Goal: Transaction & Acquisition: Purchase product/service

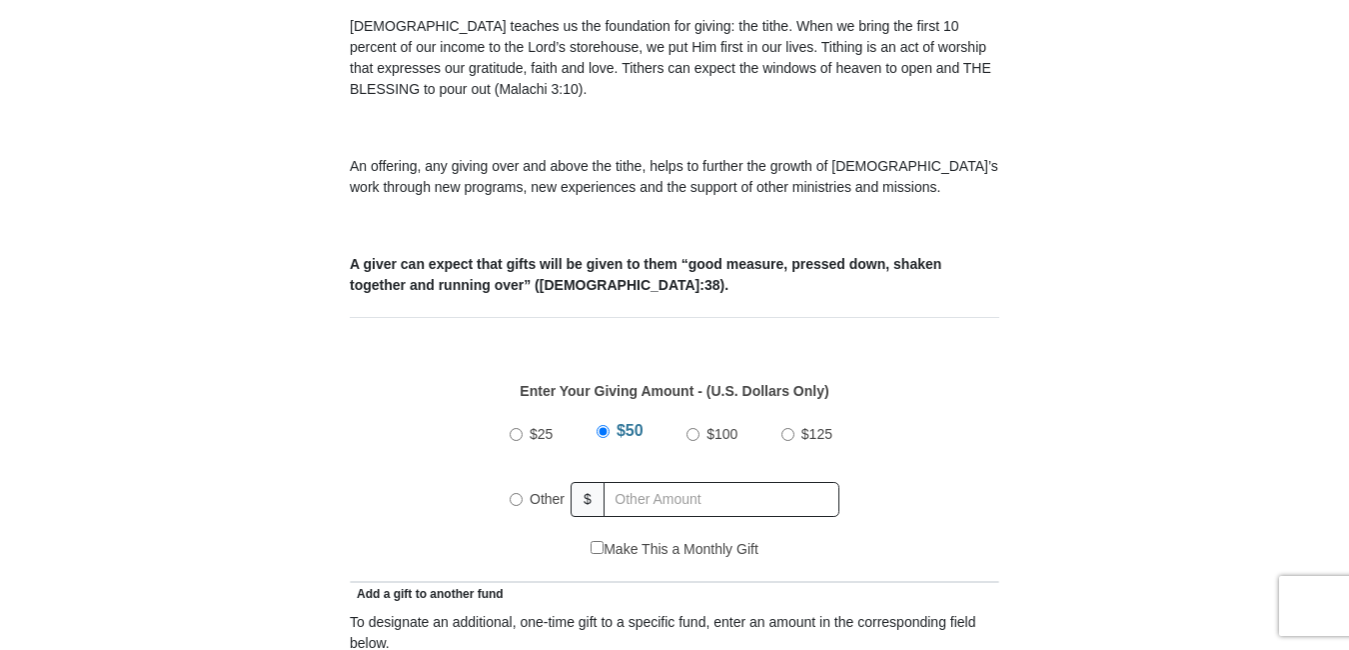
scroll to position [637, 0]
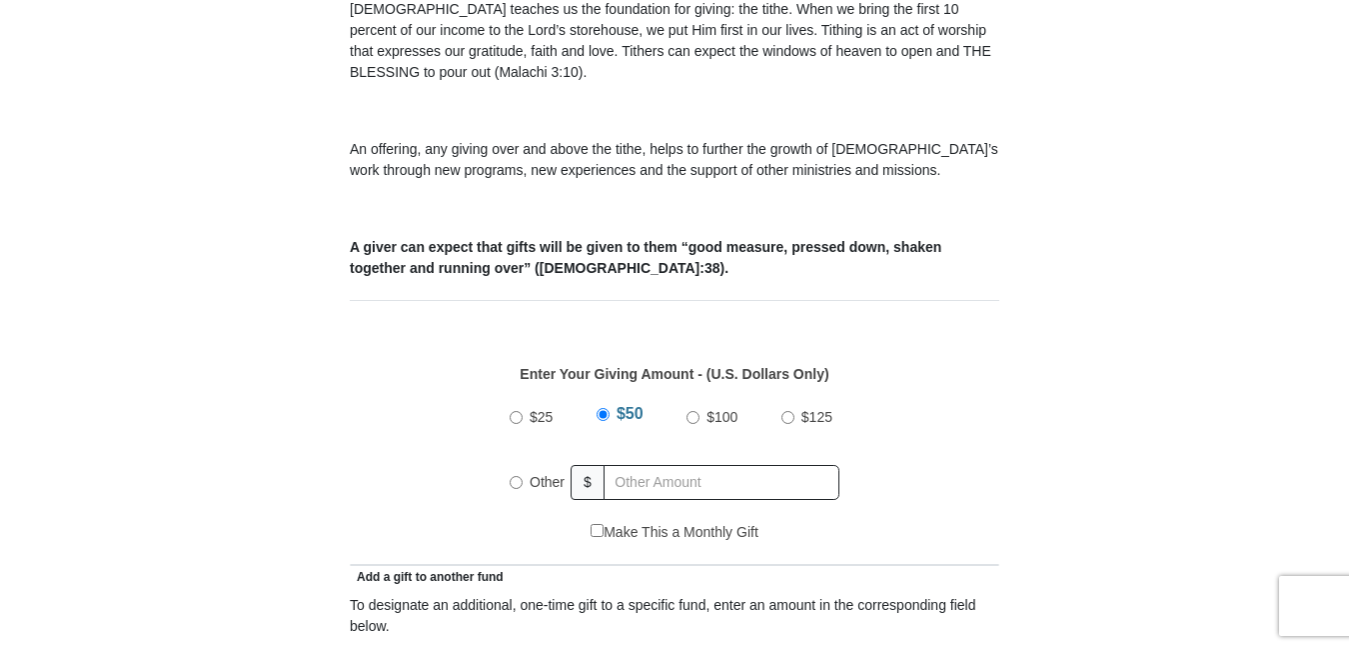
click at [515, 476] on input "Other" at bounding box center [516, 482] width 13 height 13
radio input "true"
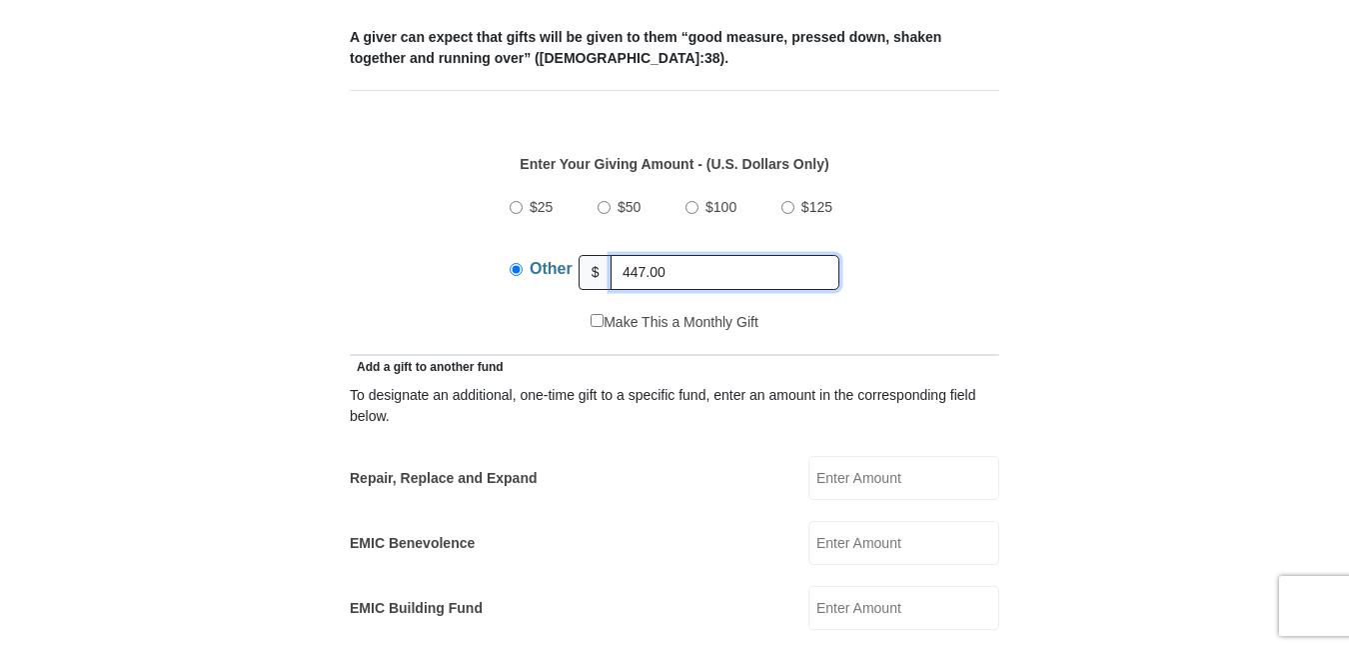
scroll to position [880, 0]
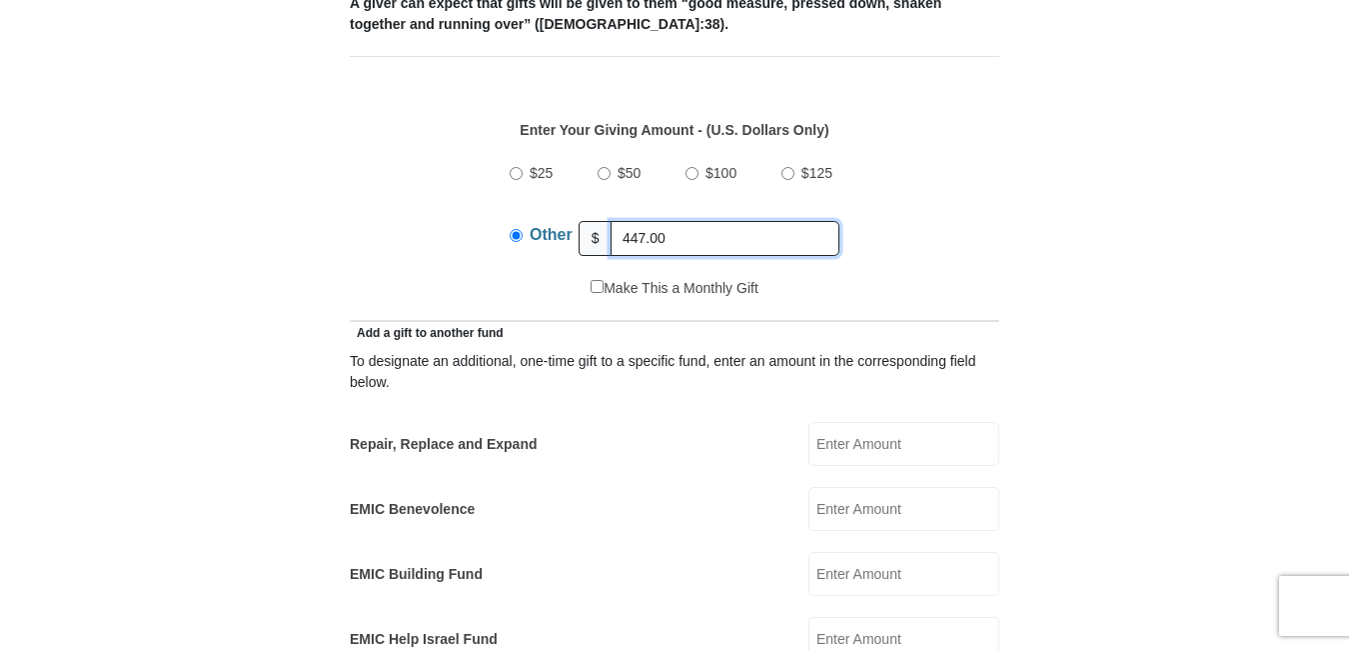
type input "447.00"
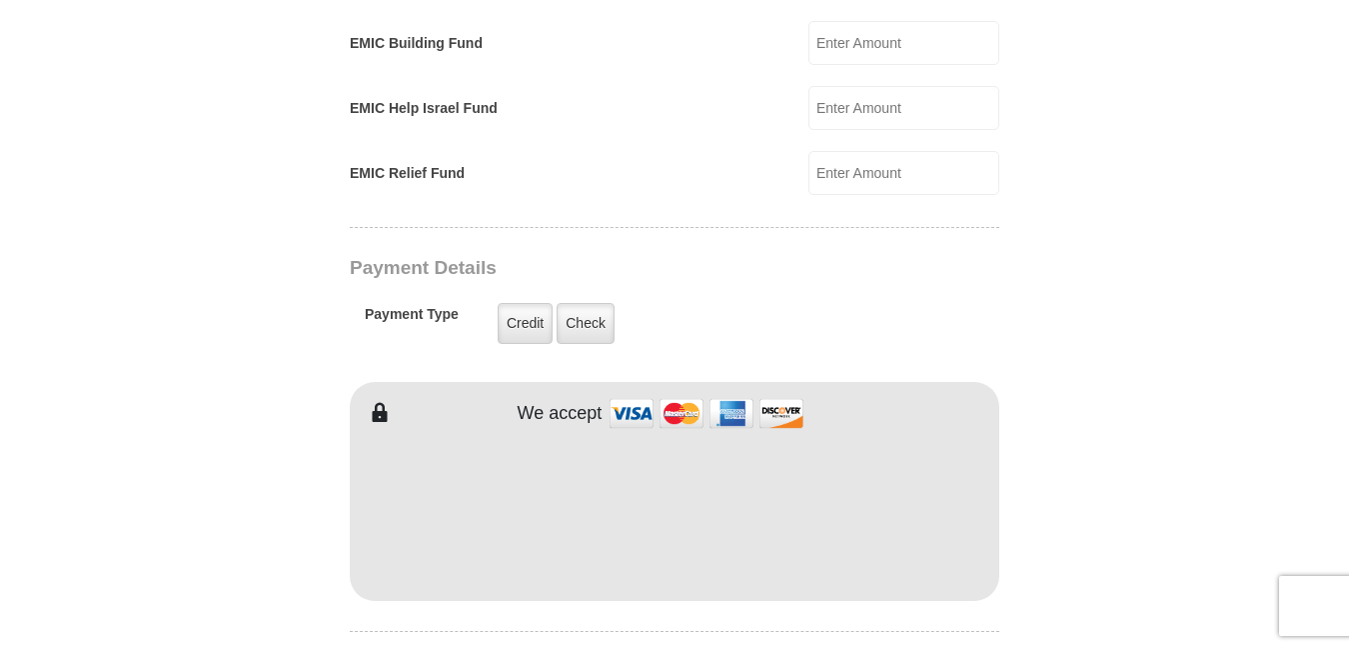
scroll to position [1489, 0]
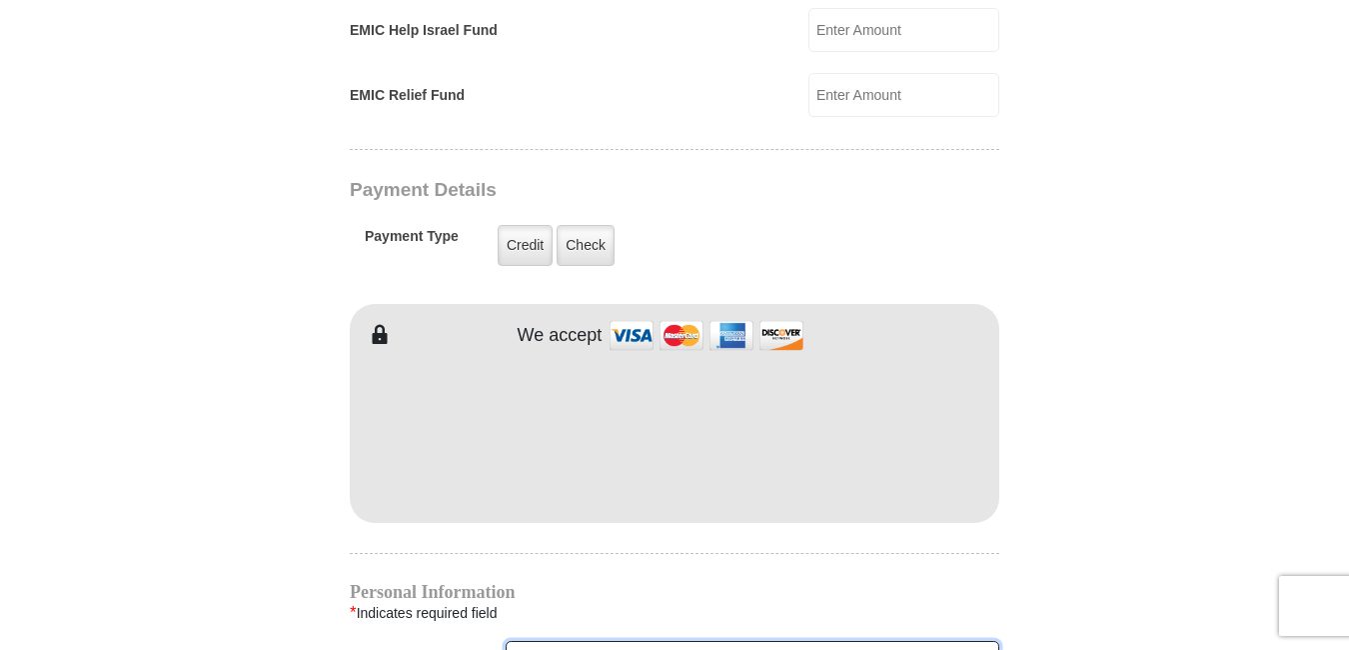
click at [542, 641] on input "First Name *" at bounding box center [753, 658] width 494 height 34
type input "[PERSON_NAME]"
type input "[EMAIL_ADDRESS][DOMAIN_NAME]"
type input "[STREET_ADDRESS]"
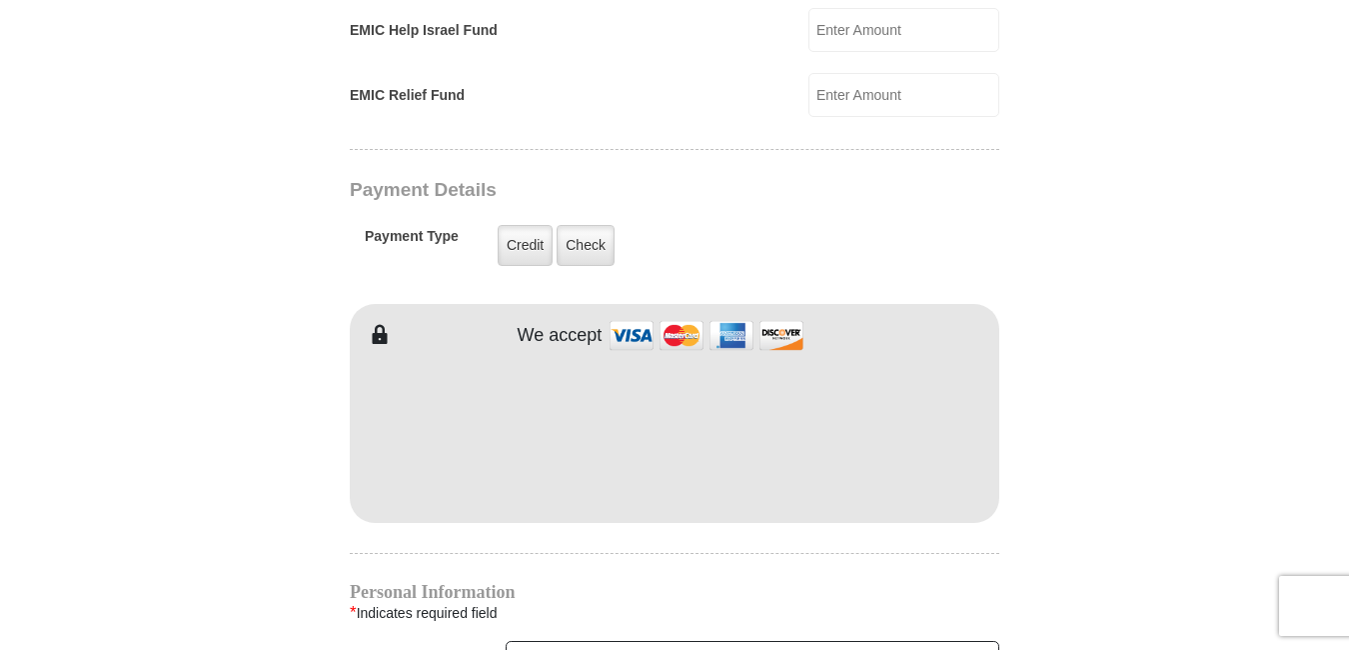
type input "[STREET_ADDRESS]"
type input "[GEOGRAPHIC_DATA]"
select select "GA"
type input "30341"
type input "4049660818"
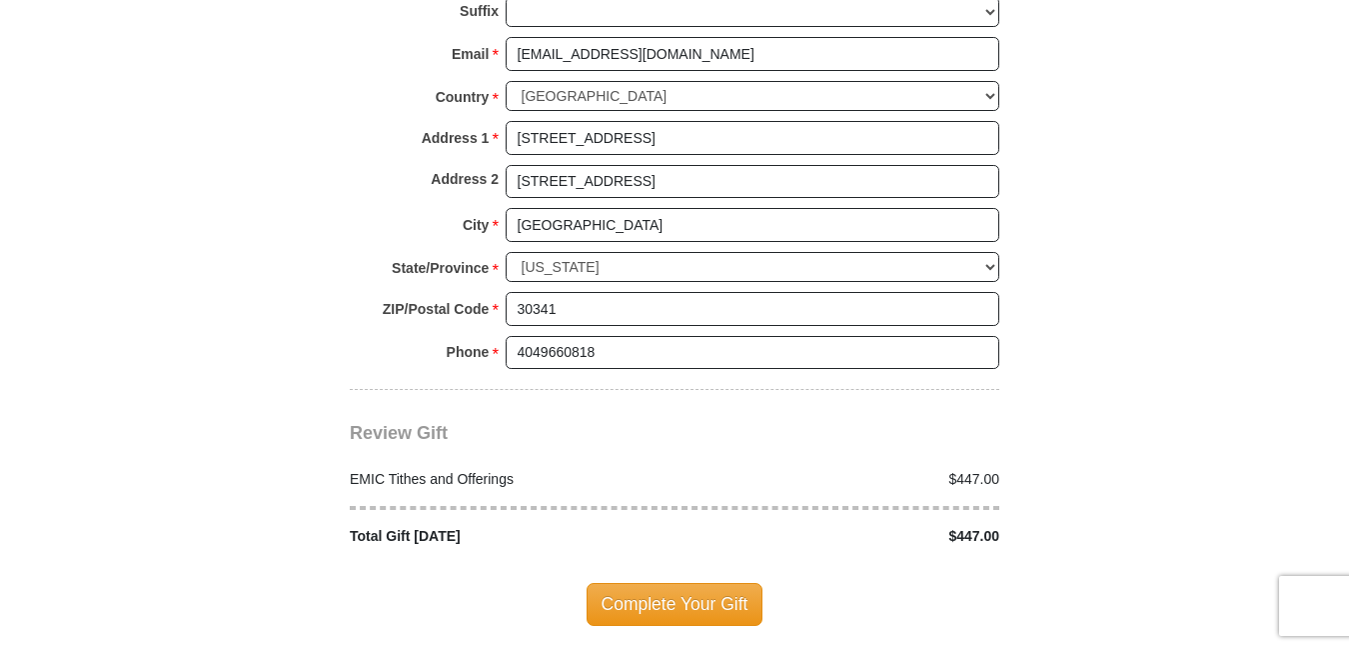
scroll to position [2263, 0]
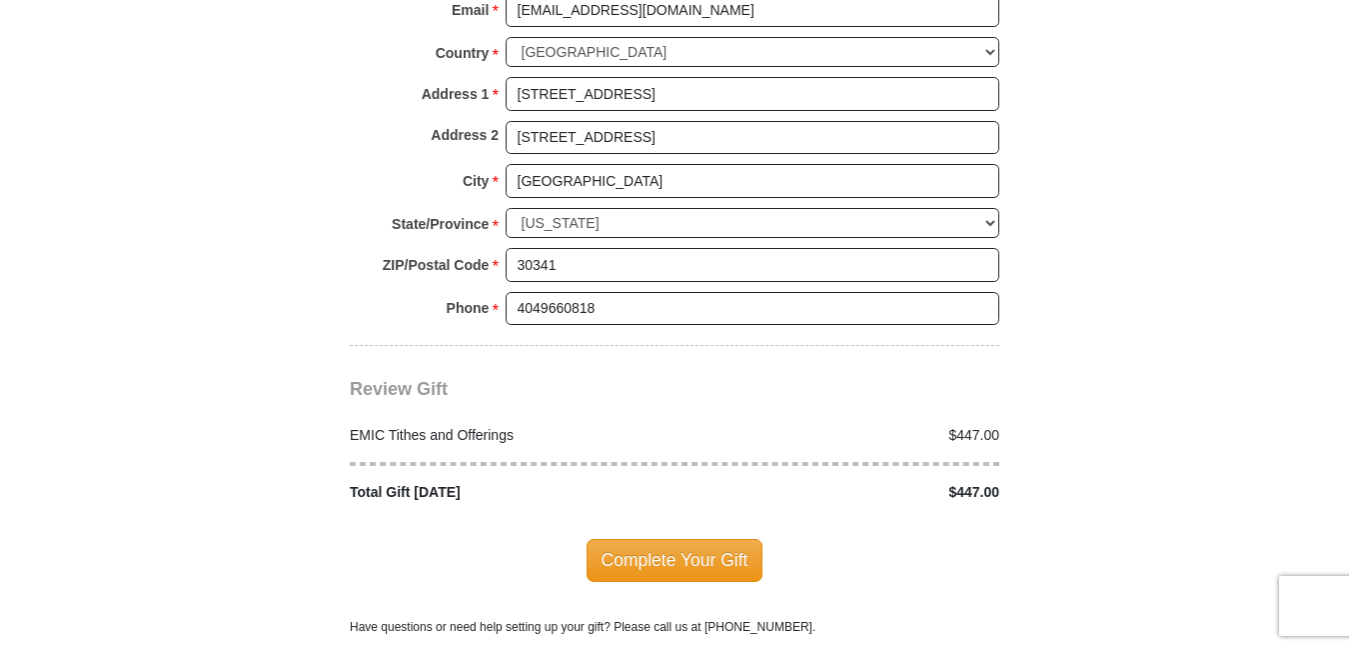
click at [678, 539] on span "Complete Your Gift" at bounding box center [675, 560] width 177 height 42
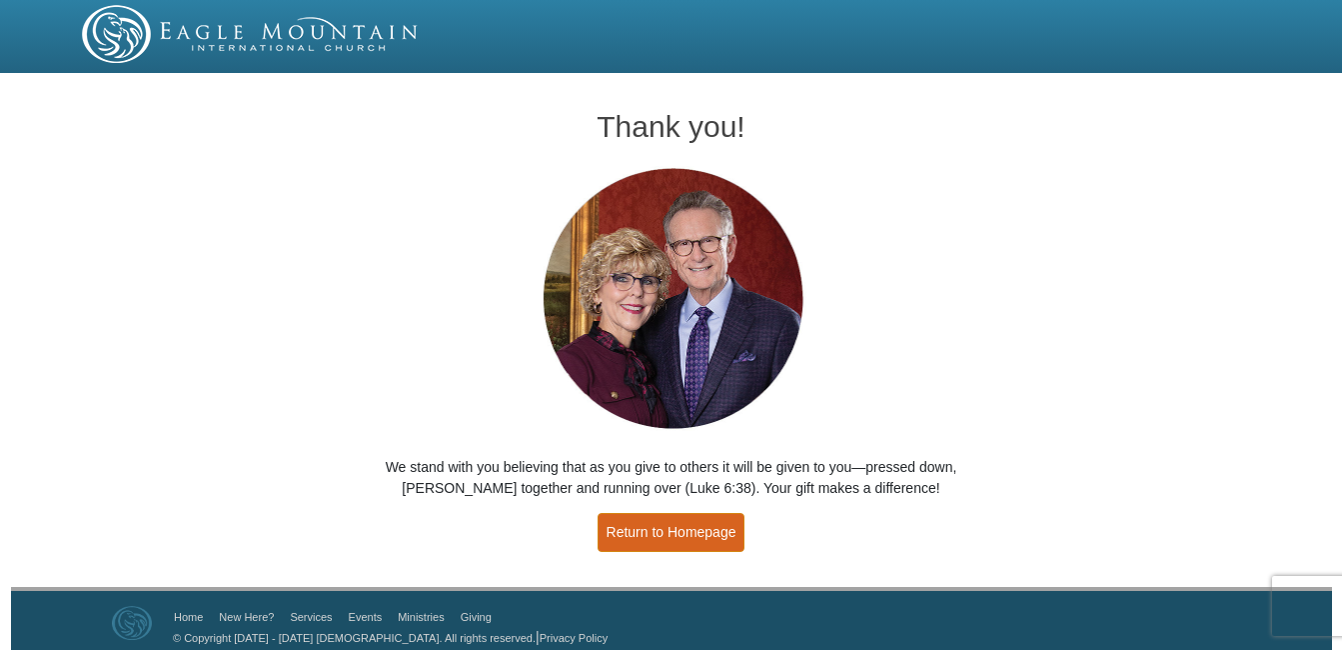
click at [678, 531] on link "Return to Homepage" at bounding box center [672, 532] width 148 height 39
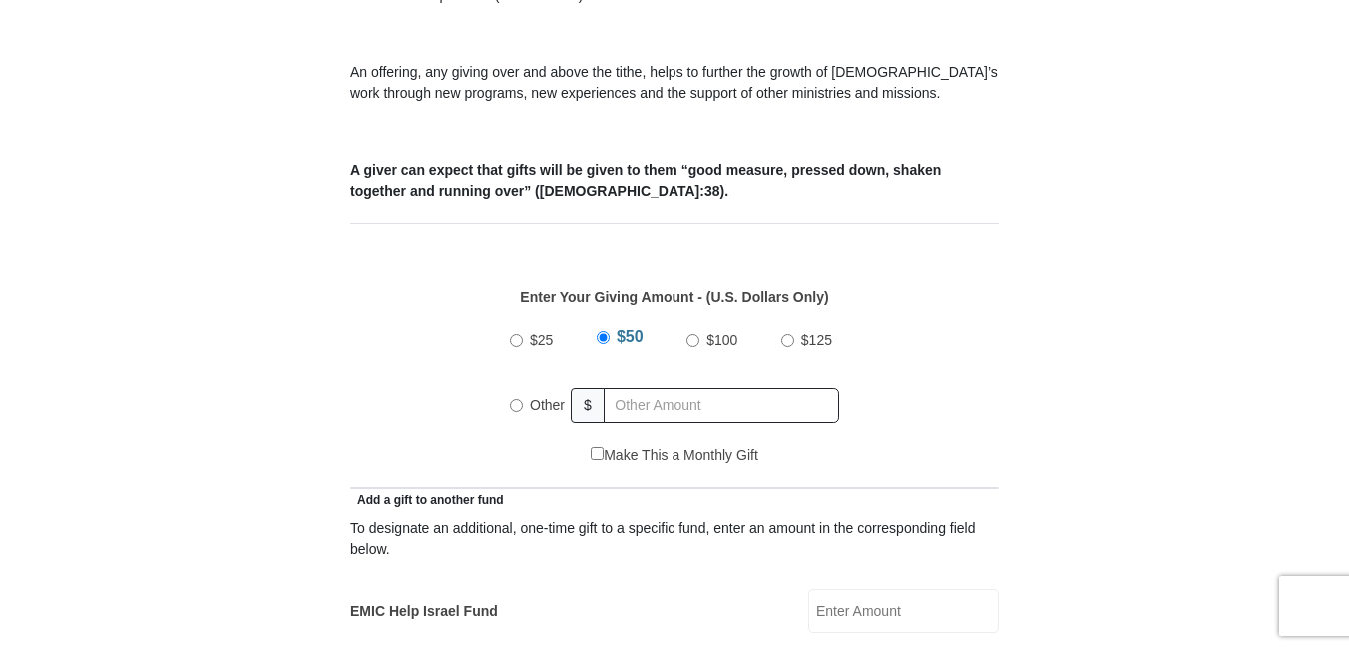
scroll to position [725, 0]
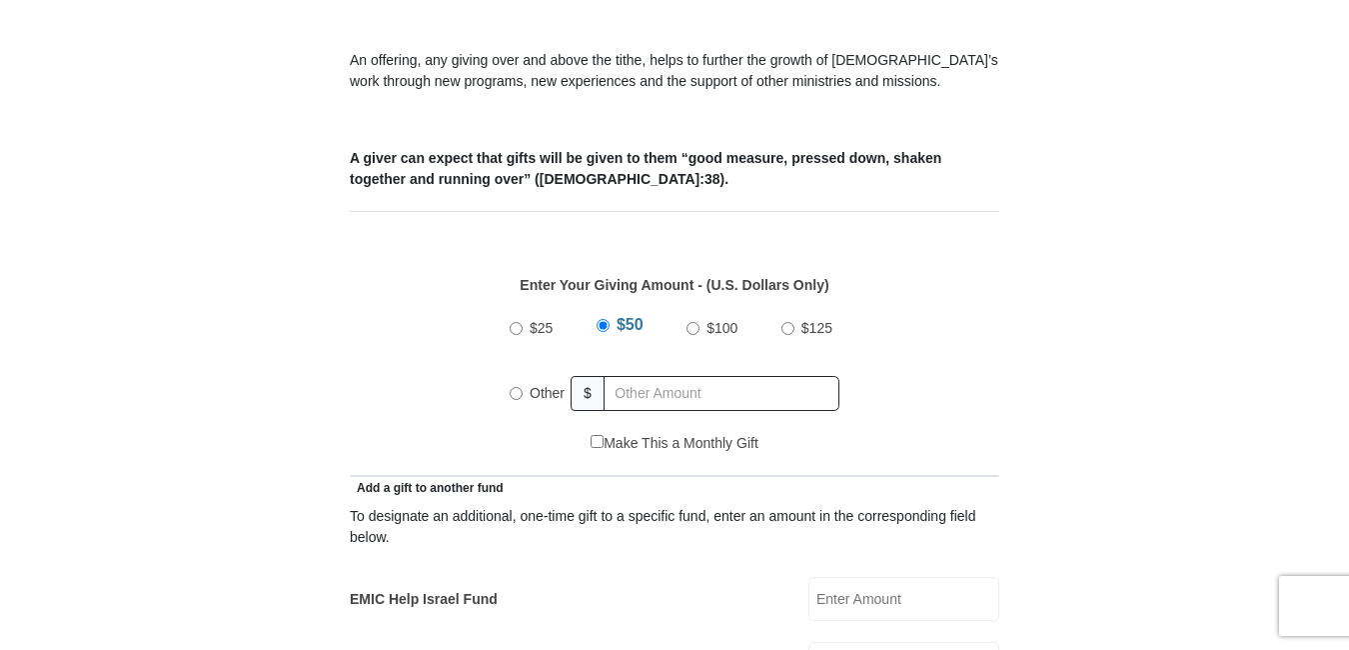
click at [513, 387] on input "Other" at bounding box center [516, 393] width 13 height 13
radio input "true"
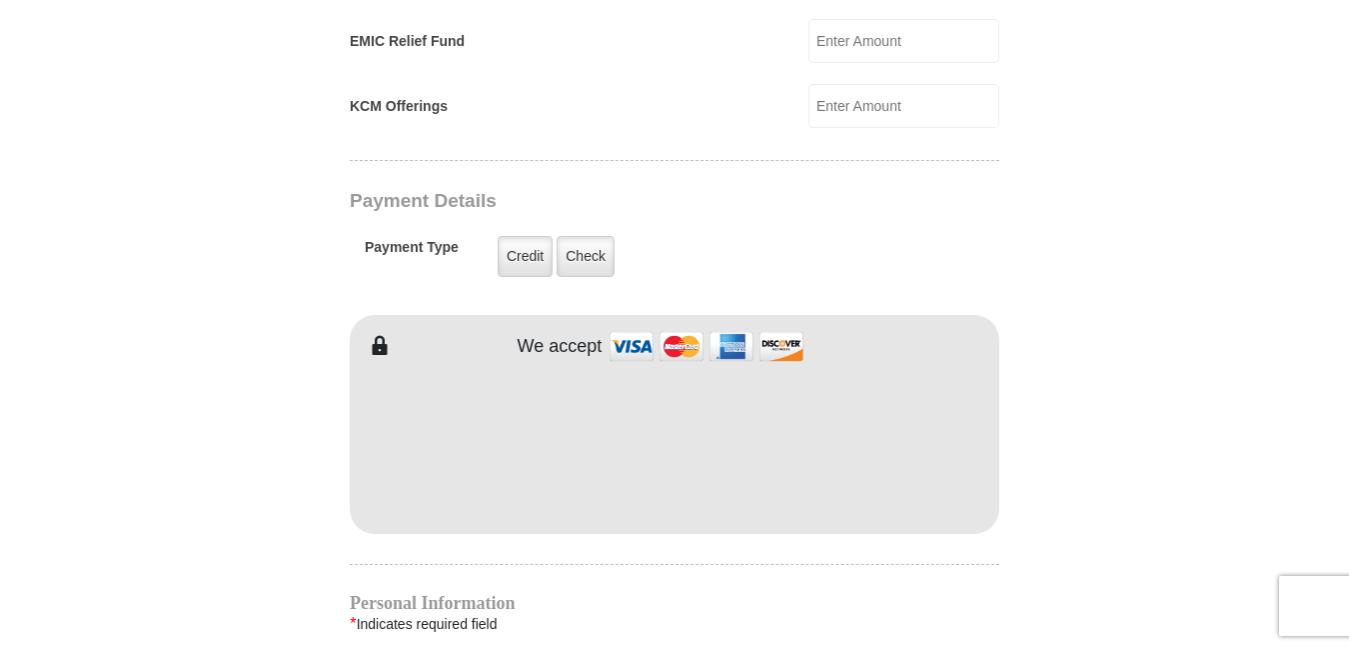
scroll to position [1517, 0]
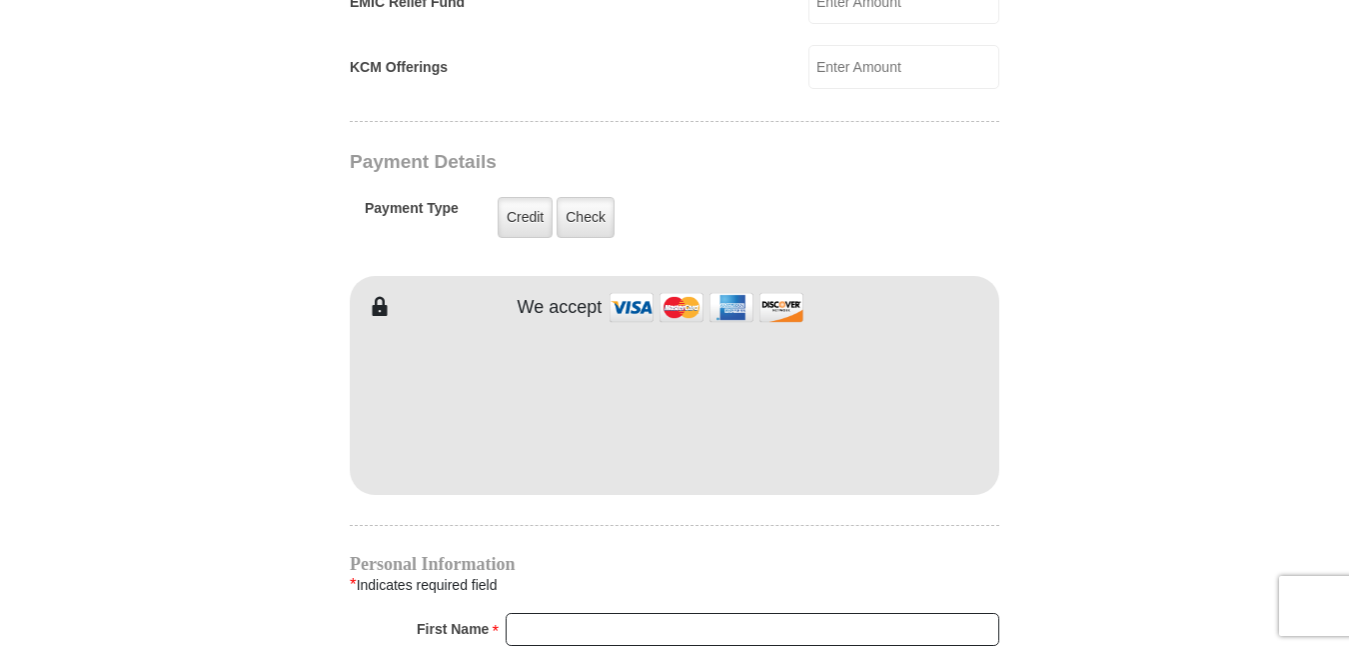
type input "129.00"
click at [1080, 301] on form "[GEOGRAPHIC_DATA][DEMOGRAPHIC_DATA] Online Giving Because of gifts like yours, …" at bounding box center [674, 24] width 1139 height 2923
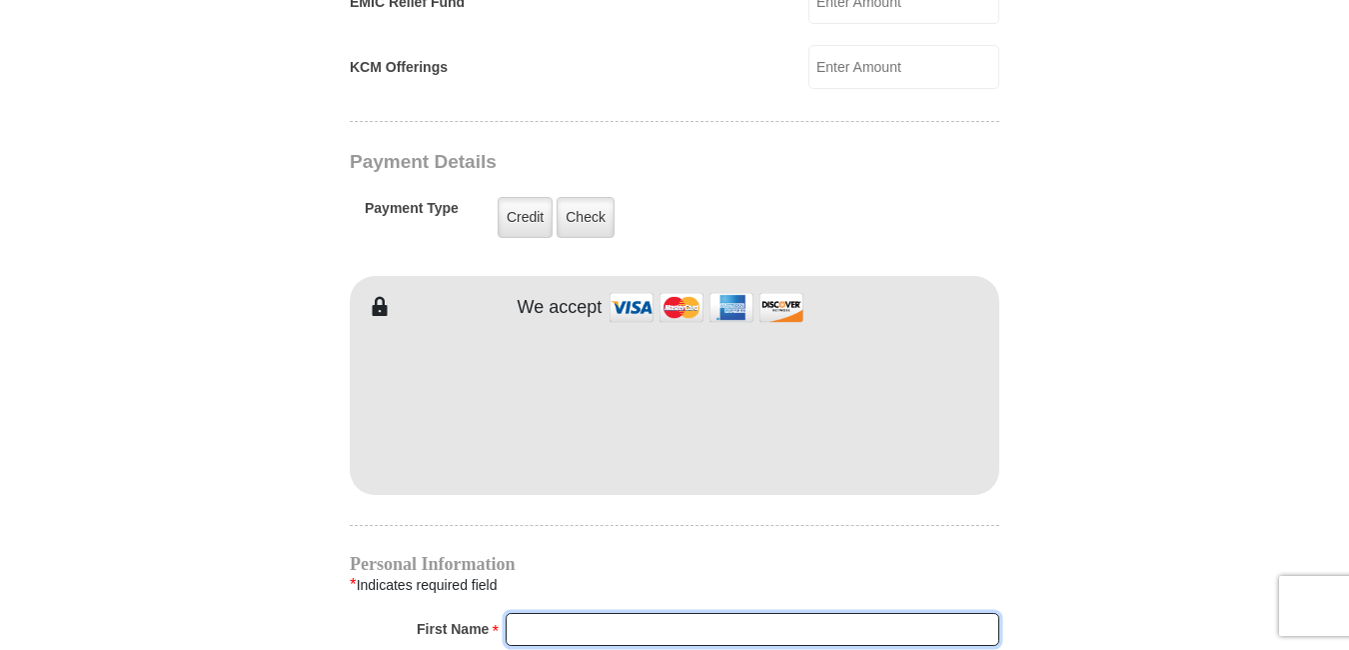
click at [606, 613] on input "First Name *" at bounding box center [753, 630] width 494 height 34
type input "[PERSON_NAME]"
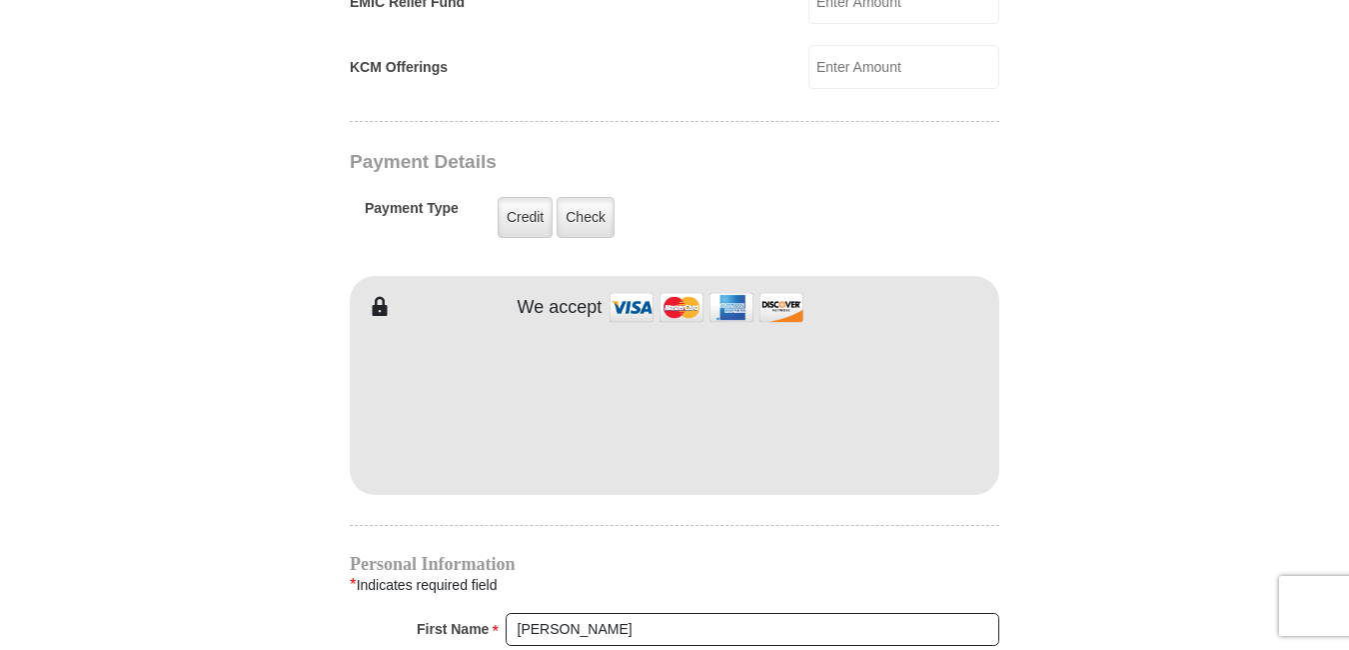
type input "[PERSON_NAME]"
type input "[EMAIL_ADDRESS][DOMAIN_NAME]"
type input "[STREET_ADDRESS]"
type input "[GEOGRAPHIC_DATA]"
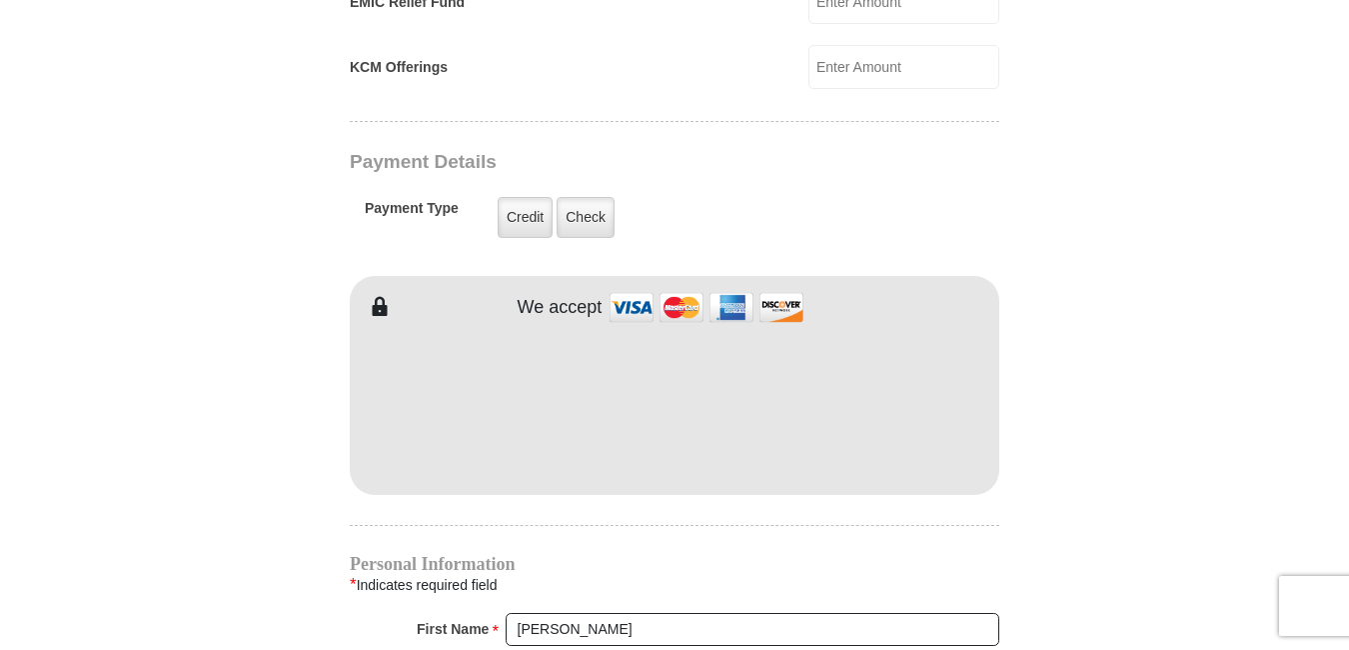
type input "30341"
type input "4049660818"
click at [1085, 212] on form "[GEOGRAPHIC_DATA][DEMOGRAPHIC_DATA] Online Giving Because of gifts like yours, …" at bounding box center [674, 24] width 1139 height 2923
click at [1221, 421] on form "[GEOGRAPHIC_DATA][DEMOGRAPHIC_DATA] Online Giving Because of gifts like yours, …" at bounding box center [674, 24] width 1139 height 2923
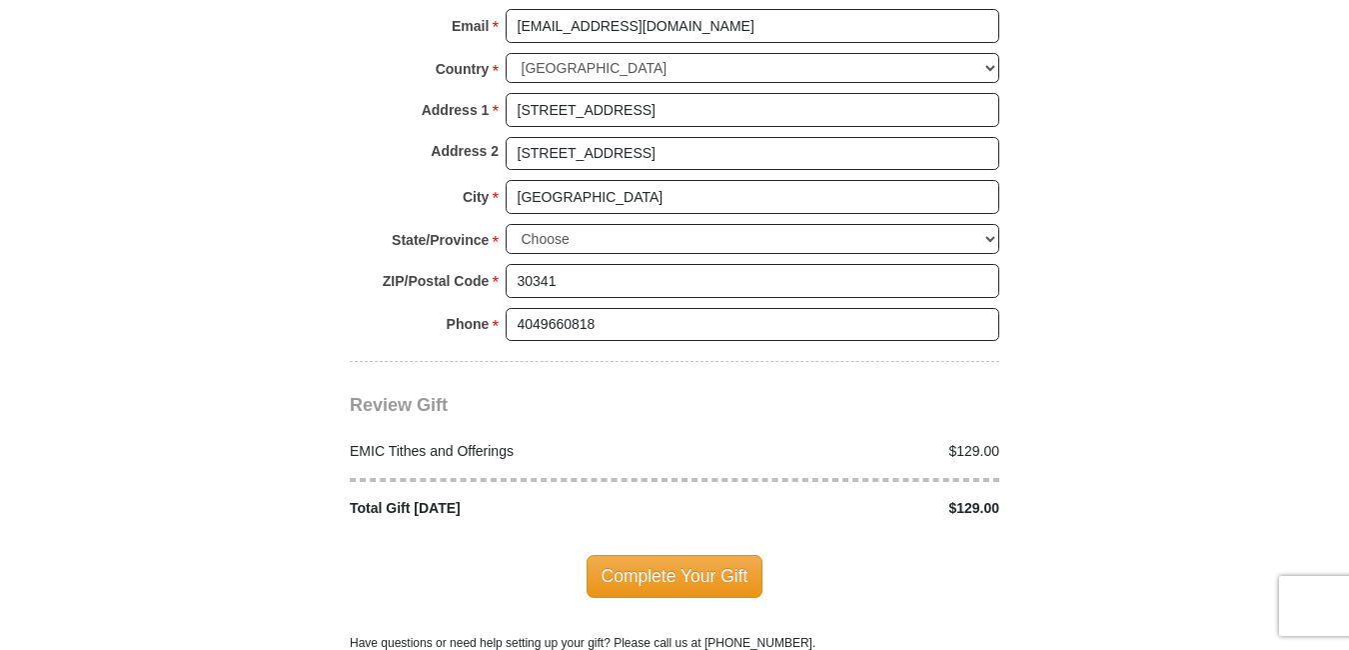
scroll to position [2285, 0]
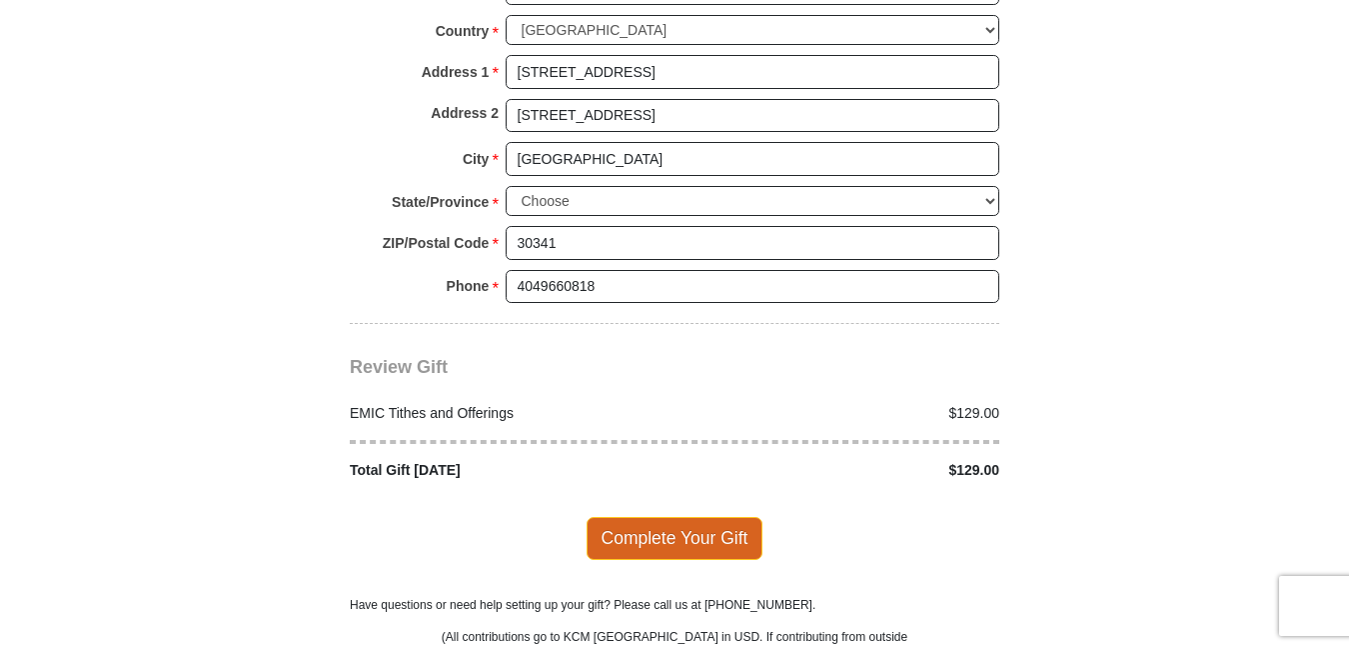
click at [671, 517] on span "Complete Your Gift" at bounding box center [675, 538] width 177 height 42
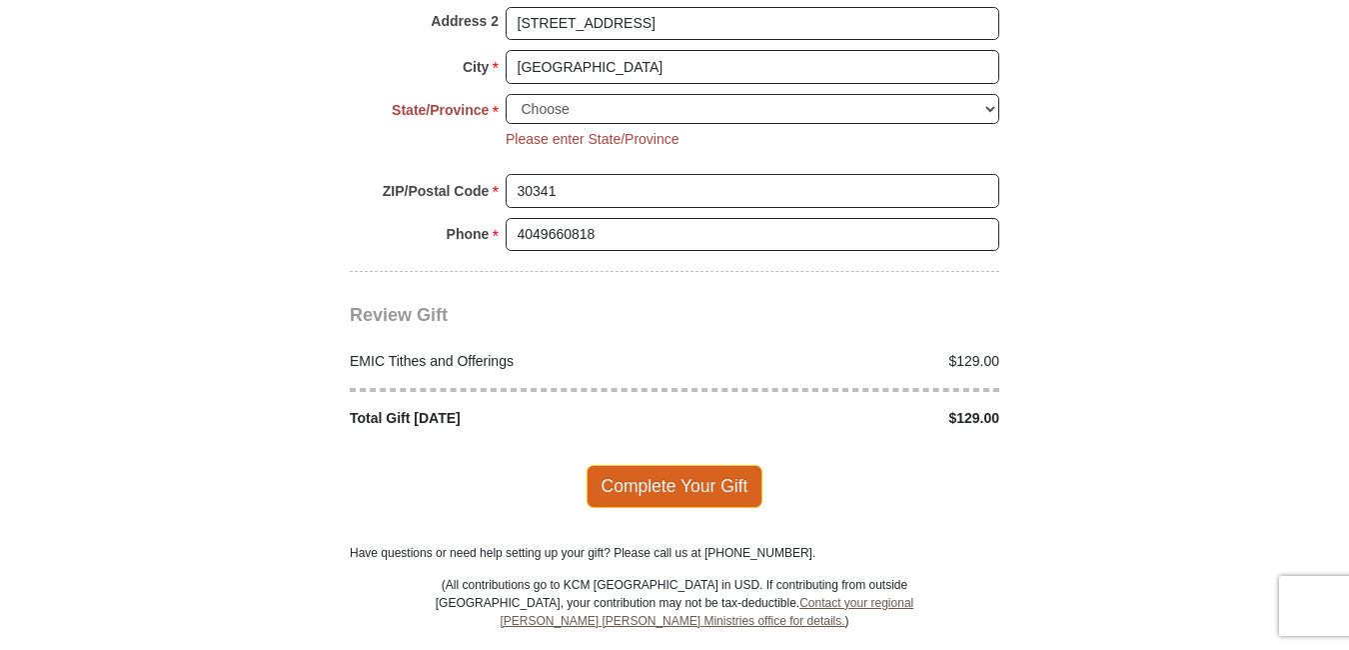
scroll to position [2427, 0]
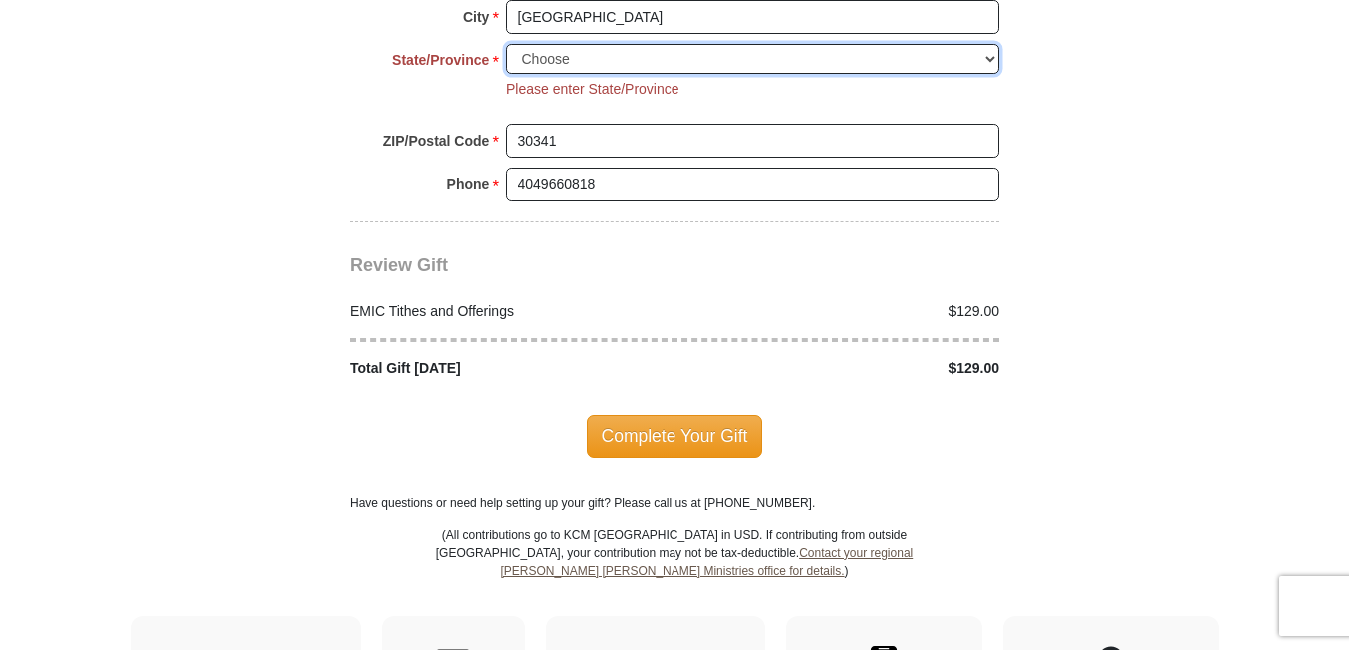
click at [979, 44] on select "Choose [US_STATE] [US_STATE] [US_STATE] [US_STATE] [US_STATE] Armed Forces Amer…" at bounding box center [753, 59] width 494 height 31
select select "GA"
click at [506, 44] on select "Choose [US_STATE] [US_STATE] [US_STATE] [US_STATE] [US_STATE] Armed Forces Amer…" at bounding box center [753, 59] width 494 height 31
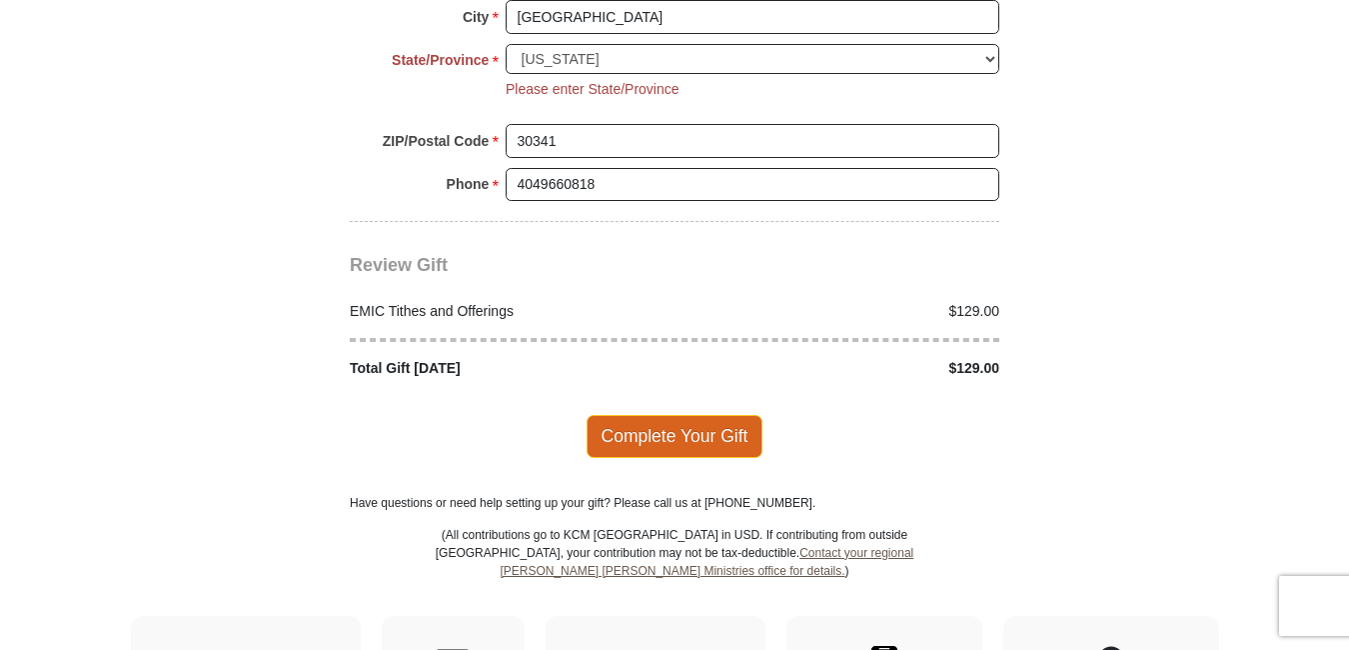
click at [638, 415] on span "Complete Your Gift" at bounding box center [675, 436] width 177 height 42
